Goal: Find specific page/section: Find specific page/section

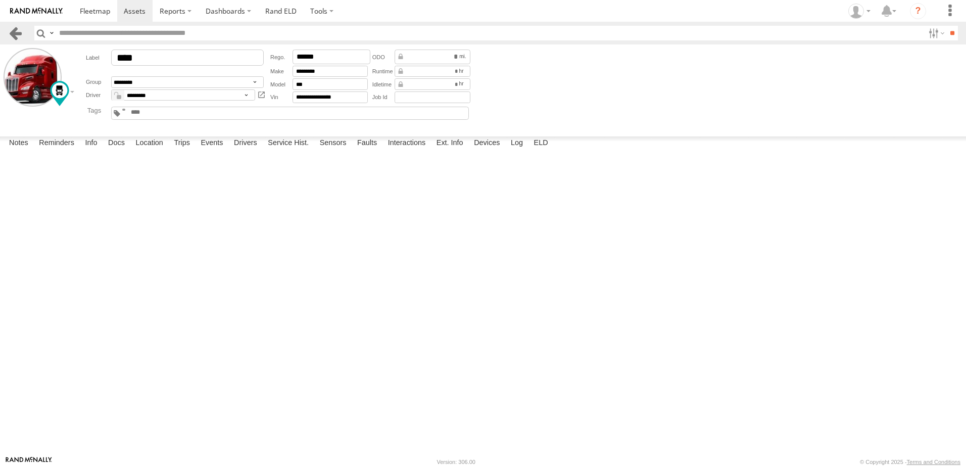
click at [17, 31] on link at bounding box center [15, 33] width 15 height 15
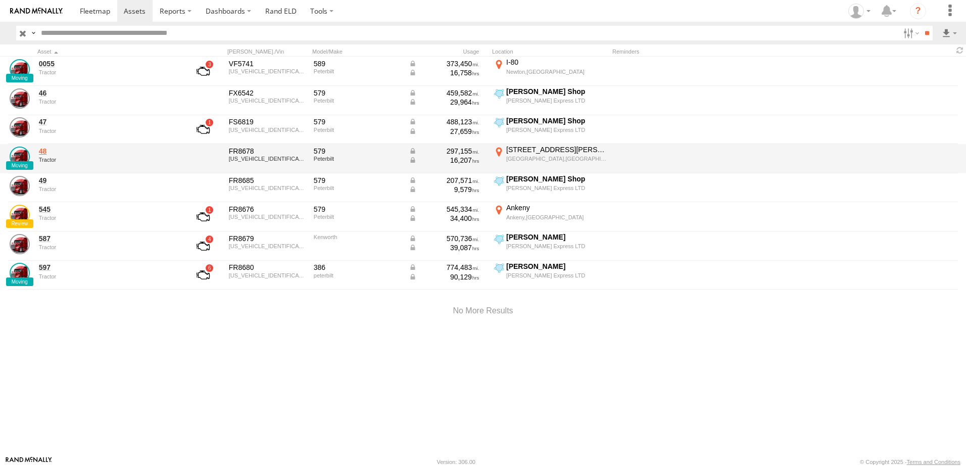
click at [51, 151] on link "48" at bounding box center [108, 151] width 138 height 9
